Goal: Task Accomplishment & Management: Complete application form

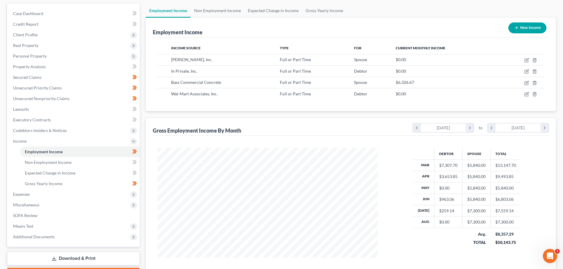
scroll to position [97, 0]
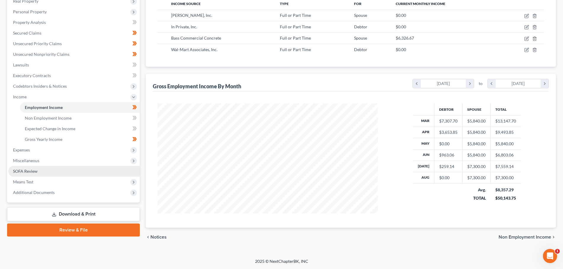
click at [24, 171] on span "SOFA Review" at bounding box center [25, 171] width 25 height 5
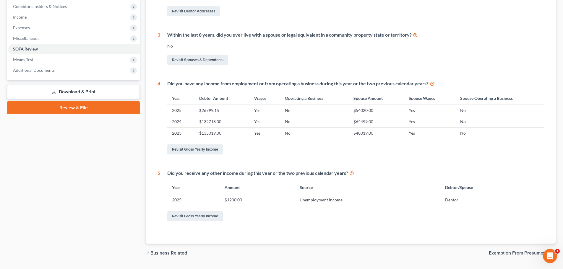
scroll to position [89, 0]
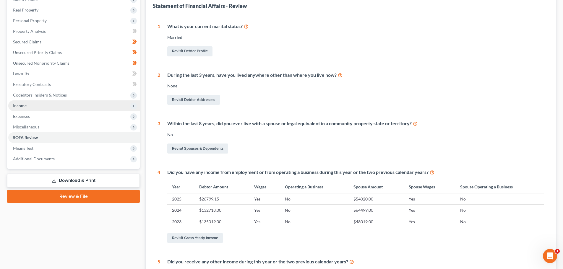
click at [31, 110] on span "Income" at bounding box center [73, 105] width 131 height 11
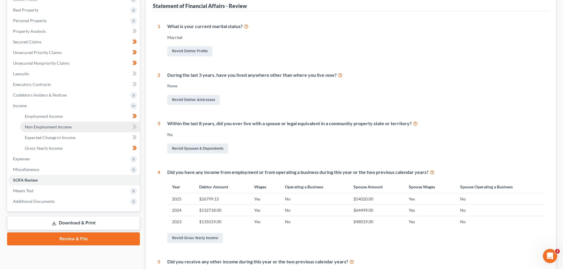
click at [44, 128] on span "Non Employment Income" at bounding box center [48, 126] width 47 height 5
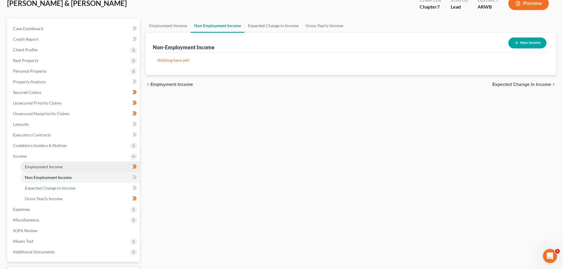
scroll to position [87, 0]
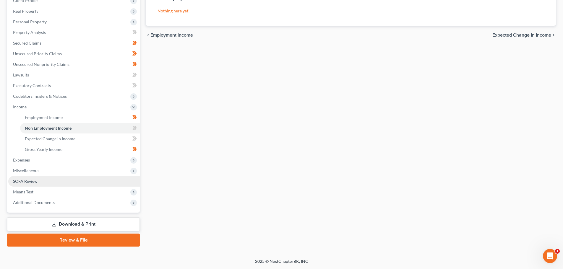
click at [30, 180] on span "SOFA Review" at bounding box center [25, 181] width 25 height 5
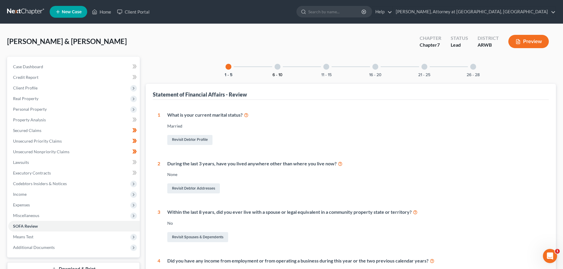
click at [277, 75] on button "6 - 10" at bounding box center [277, 75] width 10 height 4
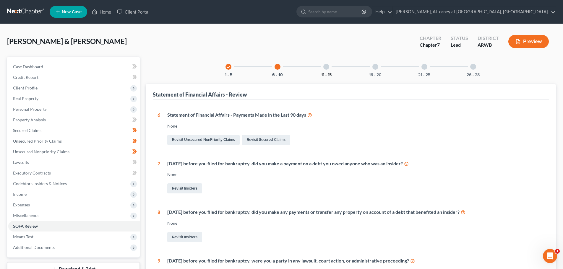
click at [321, 76] on button "11 - 15" at bounding box center [326, 75] width 10 height 4
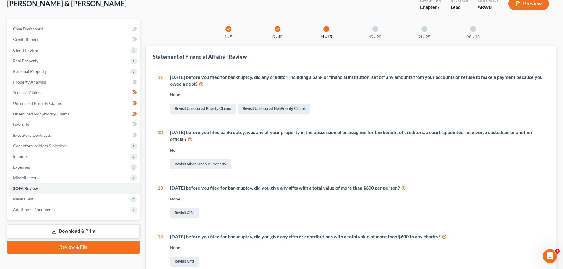
scroll to position [30, 0]
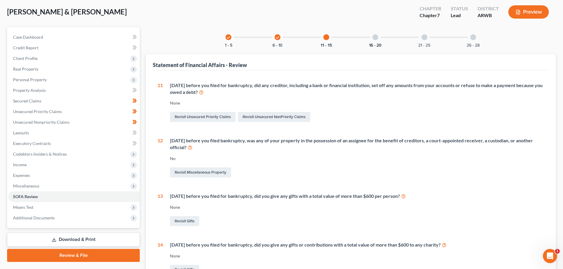
click at [376, 45] on button "16 - 20" at bounding box center [375, 45] width 12 height 4
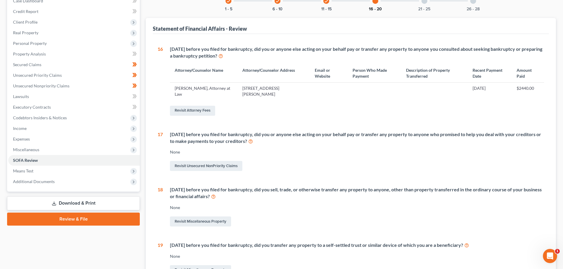
scroll to position [0, 0]
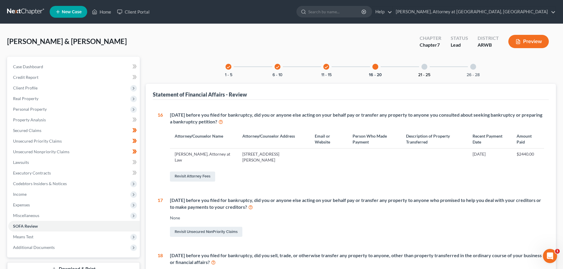
click at [425, 74] on button "21 - 25" at bounding box center [424, 75] width 12 height 4
